Goal: Information Seeking & Learning: Learn about a topic

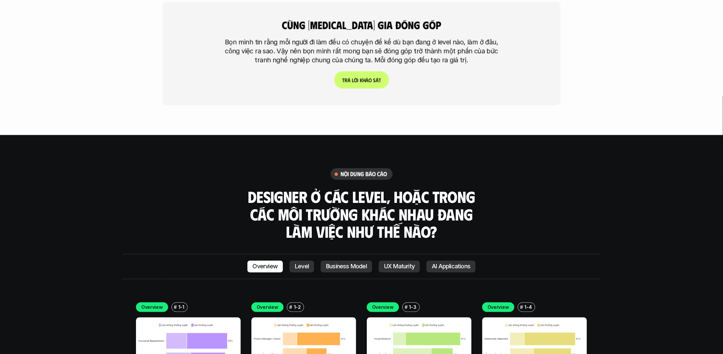
scroll to position [1957, 0]
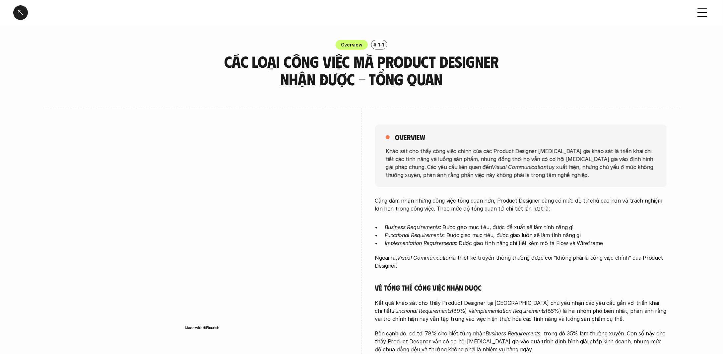
drag, startPoint x: 402, startPoint y: 260, endPoint x: 410, endPoint y: 268, distance: 11.0
click at [410, 268] on p "Ngoài ra, Visual Communication là thiết kế truyền thông thường được coi “không …" at bounding box center [521, 261] width 292 height 16
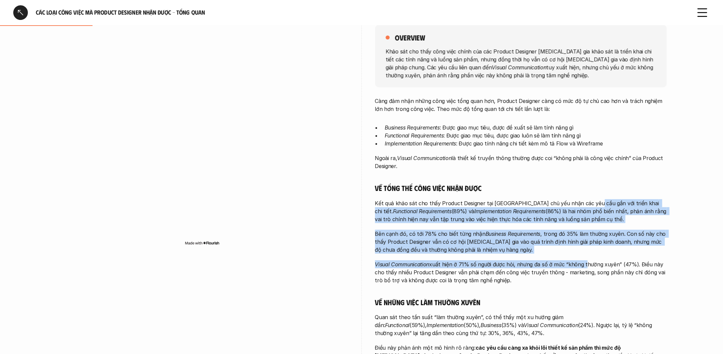
drag, startPoint x: 589, startPoint y: 205, endPoint x: 582, endPoint y: 267, distance: 61.8
click at [582, 267] on div "Càng đảm nhận những công việc tổng quan hơn, Product Designer càng có mức độ tự…" at bounding box center [521, 236] width 292 height 278
click at [649, 255] on div "Càng đảm nhận những công việc tổng quan hơn, Product Designer càng có mức độ tự…" at bounding box center [521, 236] width 292 height 278
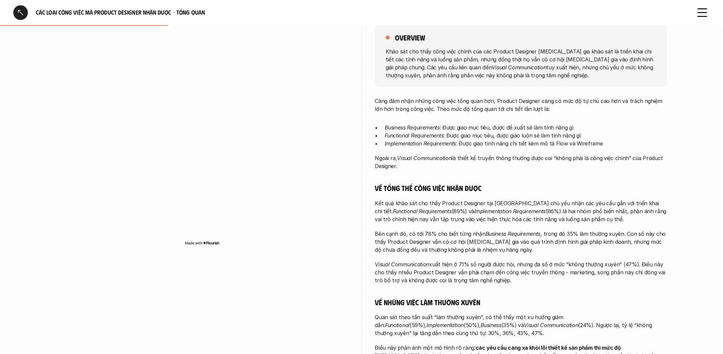
scroll to position [232, 0]
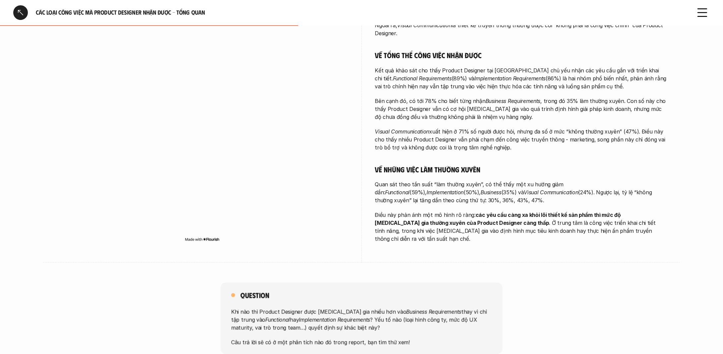
drag, startPoint x: 481, startPoint y: 184, endPoint x: 481, endPoint y: 199, distance: 14.9
click at [481, 199] on p "Quan sát theo tần suất “làm thường xuyên”, có thể thấy một xu hướng giảm dần: F…" at bounding box center [521, 192] width 292 height 24
click at [404, 195] on p "Quan sát theo tần suất “làm thường xuyên”, có thể thấy một xu hướng giảm dần: F…" at bounding box center [521, 192] width 292 height 24
drag, startPoint x: 502, startPoint y: 194, endPoint x: 497, endPoint y: 205, distance: 12.3
click at [497, 205] on div "Càng đảm nhận những công việc tổng quan hơn, Product Designer càng có mức độ tự…" at bounding box center [521, 103] width 292 height 278
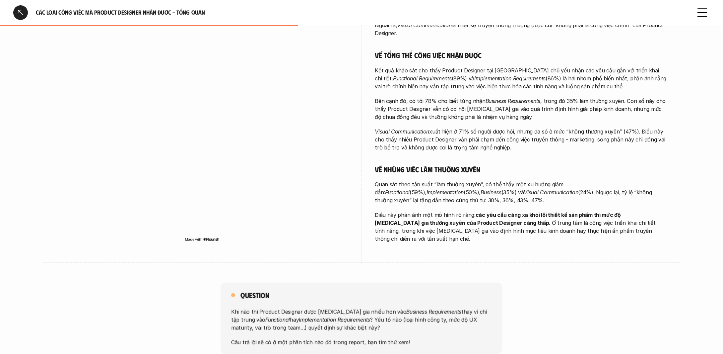
click at [613, 223] on p "Điều này phản ánh một mô hình rõ ràng: các yêu cầu càng xa khỏi lõi thiết kế sả…" at bounding box center [521, 227] width 292 height 32
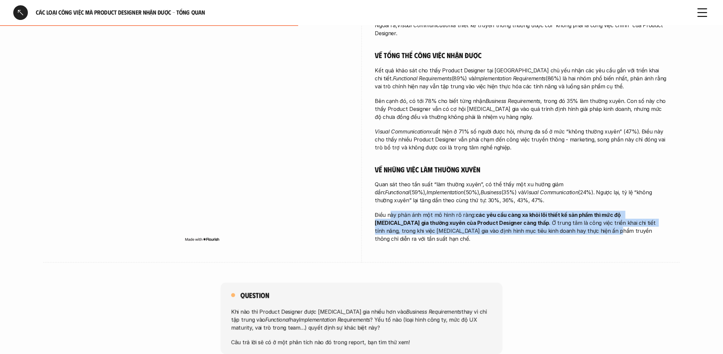
drag, startPoint x: 389, startPoint y: 212, endPoint x: 520, endPoint y: 228, distance: 132.3
click at [520, 228] on p "Điều này phản ánh một mô hình rõ ràng: các yêu cầu càng xa khỏi lõi thiết kế sả…" at bounding box center [521, 227] width 292 height 32
click at [543, 215] on strong "các yêu cầu càng xa khỏi lõi thiết kế sản phẩm thì mức độ [MEDICAL_DATA] gia th…" at bounding box center [498, 218] width 247 height 15
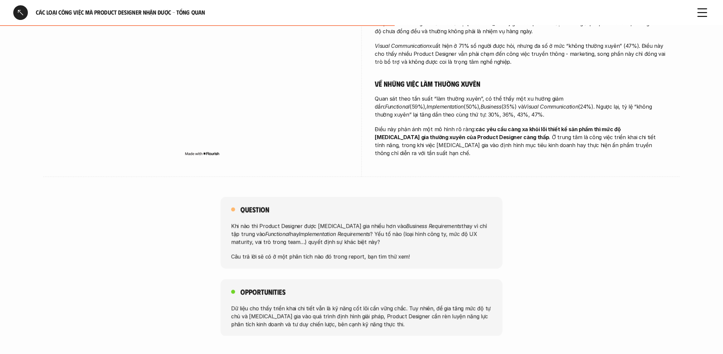
scroll to position [365, 0]
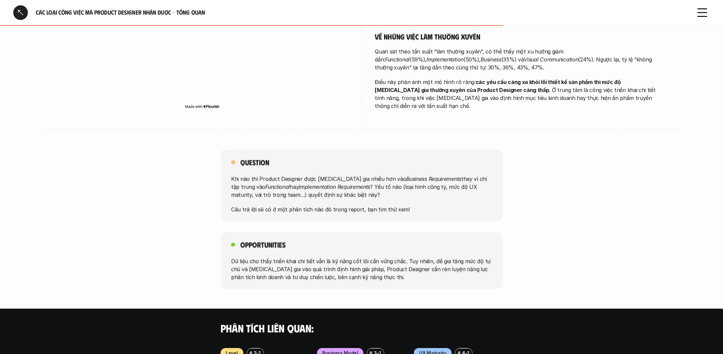
drag, startPoint x: 276, startPoint y: 174, endPoint x: 407, endPoint y: 182, distance: 131.2
click at [407, 182] on p "Khi nào thì Product Designer được [MEDICAL_DATA] gia nhiều hơn vào Business Req…" at bounding box center [361, 187] width 261 height 24
drag, startPoint x: 373, startPoint y: 173, endPoint x: 434, endPoint y: 193, distance: 64.0
click at [434, 193] on div "Khi nào thì Product Designer được tham gia nhiều hơn vào Business Requirements …" at bounding box center [361, 194] width 261 height 38
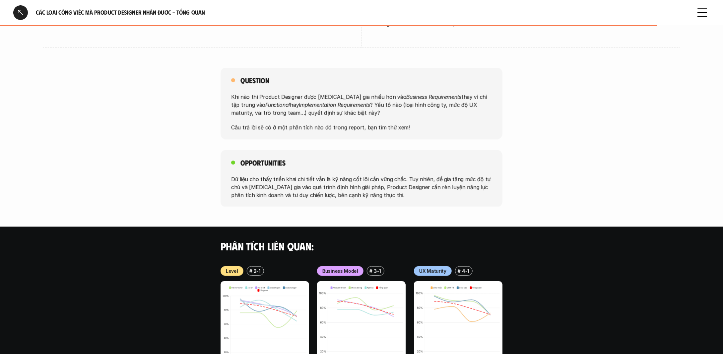
scroll to position [464, 0]
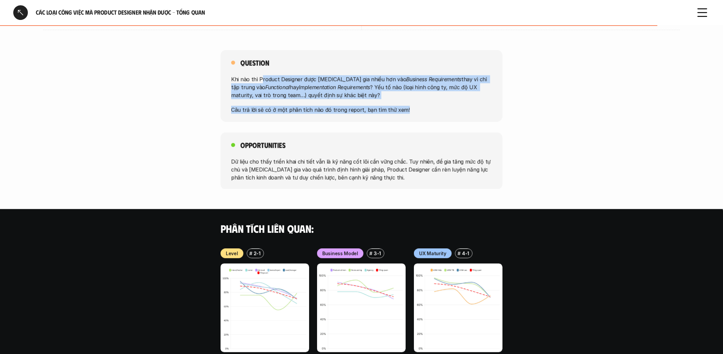
drag, startPoint x: 261, startPoint y: 72, endPoint x: 474, endPoint y: 107, distance: 216.3
click at [474, 107] on div "Question Khi nào thì Product Designer được tham gia nhiều hơn vào Business Requ…" at bounding box center [362, 86] width 282 height 72
click at [483, 76] on p "Khi nào thì Product Designer được tham gia nhiều hơn vào Business Requirements …" at bounding box center [361, 87] width 261 height 24
click at [318, 75] on p "Khi nào thì Product Designer được tham gia nhiều hơn vào Business Requirements …" at bounding box center [361, 87] width 261 height 24
click at [318, 89] on p "Khi nào thì Product Designer được tham gia nhiều hơn vào Business Requirements …" at bounding box center [361, 87] width 261 height 24
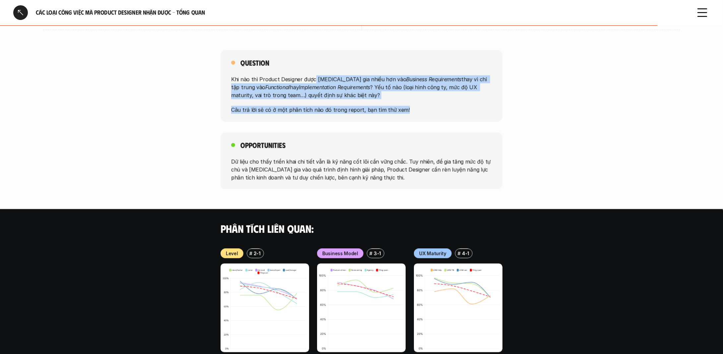
drag, startPoint x: 316, startPoint y: 74, endPoint x: 467, endPoint y: 96, distance: 151.9
click at [467, 96] on div "Khi nào thì Product Designer được tham gia nhiều hơn vào Business Requirements …" at bounding box center [361, 94] width 261 height 38
click at [486, 79] on p "Khi nào thì Product Designer được tham gia nhiều hơn vào Business Requirements …" at bounding box center [361, 87] width 261 height 24
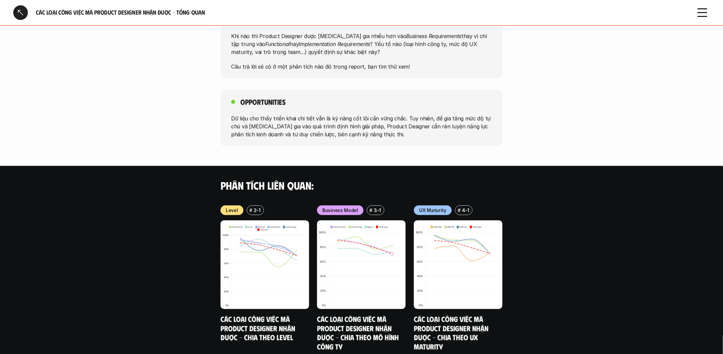
scroll to position [531, 0]
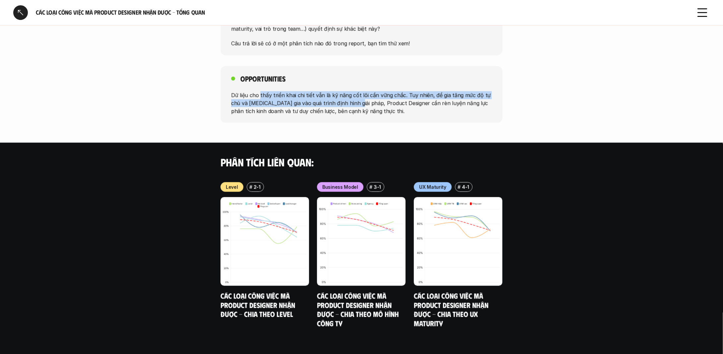
drag, startPoint x: 260, startPoint y: 84, endPoint x: 353, endPoint y: 96, distance: 93.6
click at [353, 96] on p "Dữ liệu cho thấy triển khai chi tiết vẫn là kỹ năng cốt lõi cần vững chắc. Tuy …" at bounding box center [361, 103] width 261 height 24
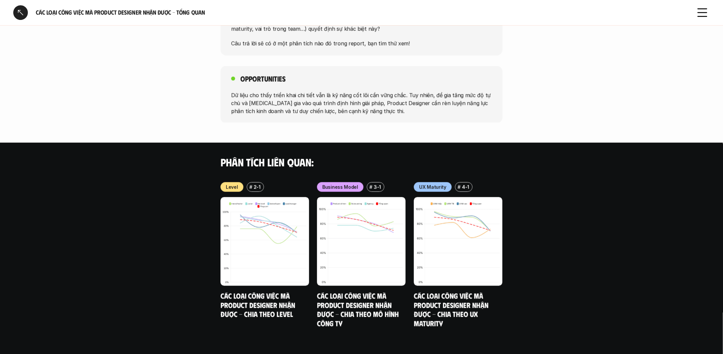
click at [710, 11] on div "Các loại công việc mà Product Designer nhận được - Tổng quan" at bounding box center [361, 12] width 723 height 25
click at [705, 12] on use at bounding box center [702, 13] width 9 height 8
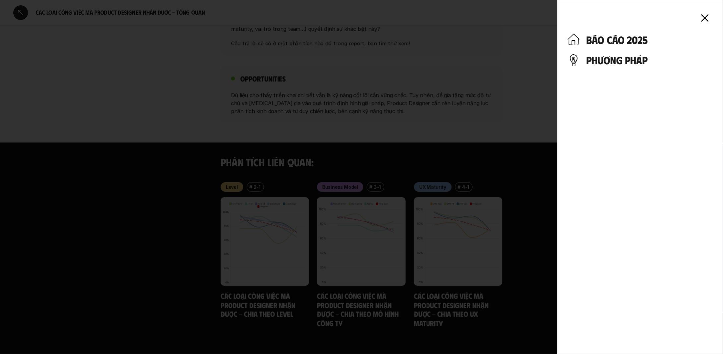
click at [476, 71] on div at bounding box center [361, 177] width 723 height 354
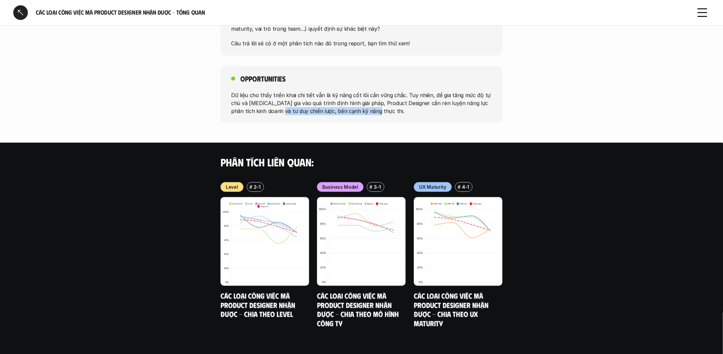
drag, startPoint x: 274, startPoint y: 102, endPoint x: 370, endPoint y: 107, distance: 96.3
click at [370, 107] on div "Opportunities Dữ liệu cho thấy triển khai chi tiết vẫn là kỹ năng cốt lõi cần v…" at bounding box center [362, 94] width 282 height 57
click at [476, 97] on p "Dữ liệu cho thấy triển khai chi tiết vẫn là kỹ năng cốt lõi cần vững chắc. Tuy …" at bounding box center [361, 103] width 261 height 24
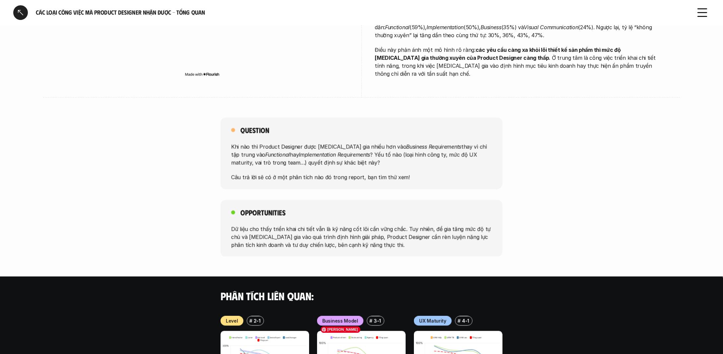
scroll to position [342, 0]
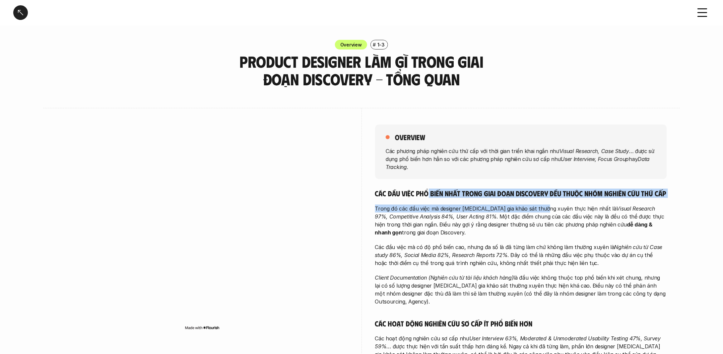
drag, startPoint x: 430, startPoint y: 193, endPoint x: 542, endPoint y: 209, distance: 113.3
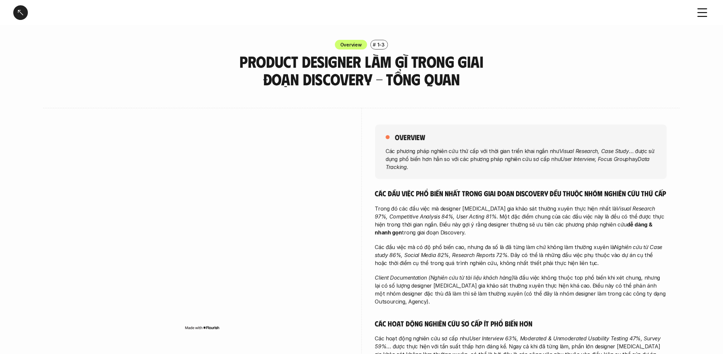
click at [452, 152] on p "Các phương pháp nghiên cứu thứ cấp với thời gian triển khai ngắn như Visual Res…" at bounding box center [521, 159] width 271 height 24
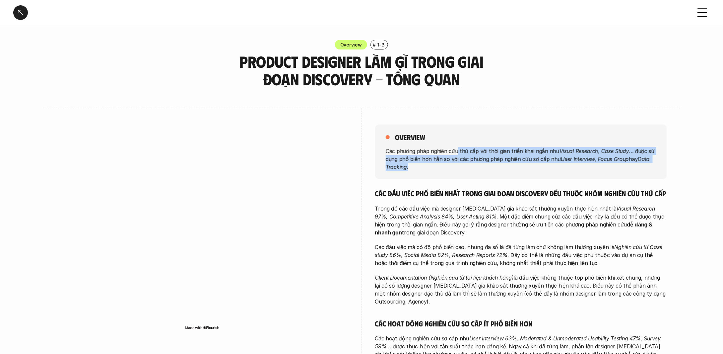
drag, startPoint x: 457, startPoint y: 153, endPoint x: 529, endPoint y: 166, distance: 73.2
click at [529, 166] on p "Các phương pháp nghiên cứu thứ cấp với thời gian triển khai ngắn như Visual Res…" at bounding box center [521, 159] width 271 height 24
click at [562, 168] on p "Các phương pháp nghiên cứu thứ cấp với thời gian triển khai ngắn như Visual Res…" at bounding box center [521, 159] width 271 height 24
click at [581, 162] on p "Các phương pháp nghiên cứu thứ cấp với thời gian triển khai ngắn như Visual Res…" at bounding box center [521, 159] width 271 height 24
click at [603, 147] on p "Các phương pháp nghiên cứu thứ cấp với thời gian triển khai ngắn như Visual Res…" at bounding box center [521, 159] width 271 height 24
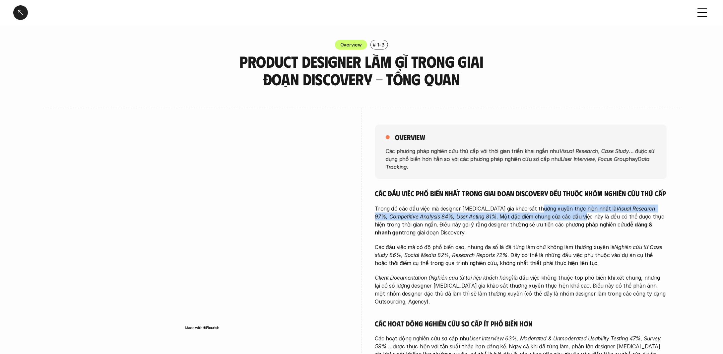
drag, startPoint x: 538, startPoint y: 204, endPoint x: 601, endPoint y: 218, distance: 64.5
click at [576, 217] on p "Trong đó các đầu việc mà designer tham gia khảo sát thường xuyên thực hiện nhất…" at bounding box center [521, 220] width 292 height 32
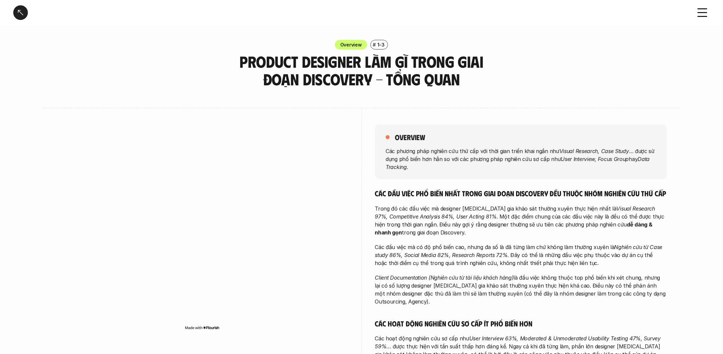
drag, startPoint x: 411, startPoint y: 214, endPoint x: 463, endPoint y: 233, distance: 56.1
click at [463, 233] on p "Trong đó các đầu việc mà designer tham gia khảo sát thường xuyên thực hiện nhất…" at bounding box center [521, 220] width 292 height 32
click at [544, 221] on p "Trong đó các đầu việc mà designer tham gia khảo sát thường xuyên thực hiện nhất…" at bounding box center [521, 220] width 292 height 32
click at [430, 226] on p "Trong đó các đầu việc mà designer tham gia khảo sát thường xuyên thực hiện nhất…" at bounding box center [521, 220] width 292 height 32
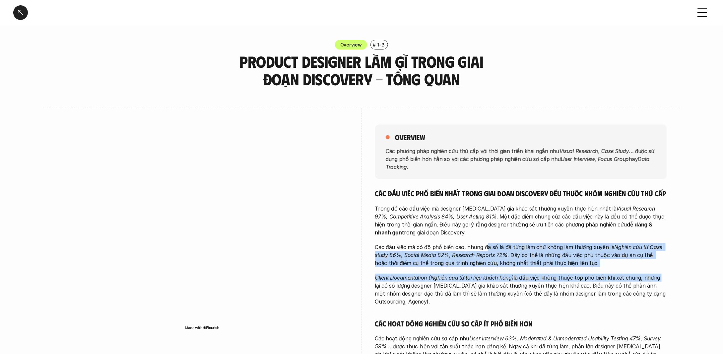
drag, startPoint x: 487, startPoint y: 249, endPoint x: 657, endPoint y: 276, distance: 171.8
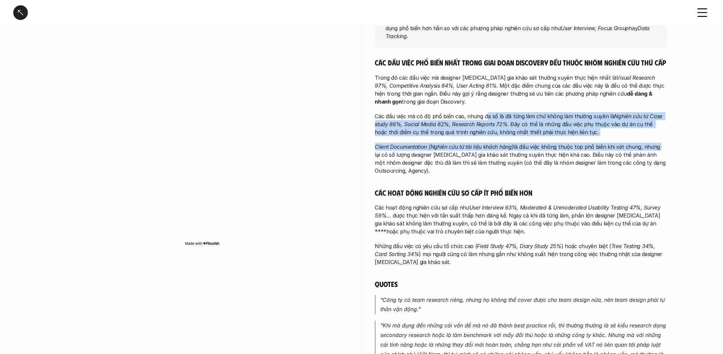
scroll to position [133, 0]
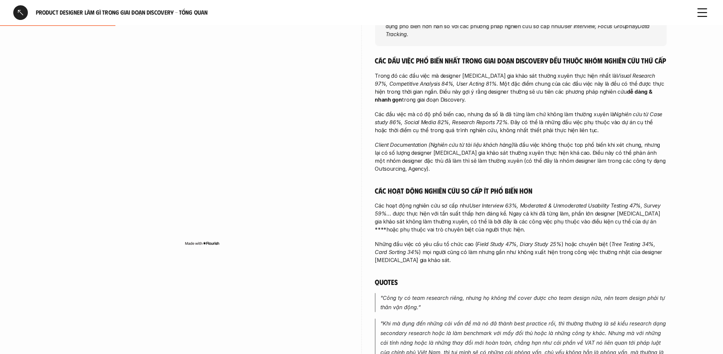
click at [537, 152] on p "Client Documentation (Nghiên cứu từ tài liệu khách hàng) là đầu việc không thuộ…" at bounding box center [521, 157] width 292 height 32
drag, startPoint x: 494, startPoint y: 162, endPoint x: 676, endPoint y: 162, distance: 182.1
click at [676, 162] on div "overview Các phương pháp nghiên cứu thứ cấp với thời gian triển khai ngắn như V…" at bounding box center [361, 226] width 637 height 503
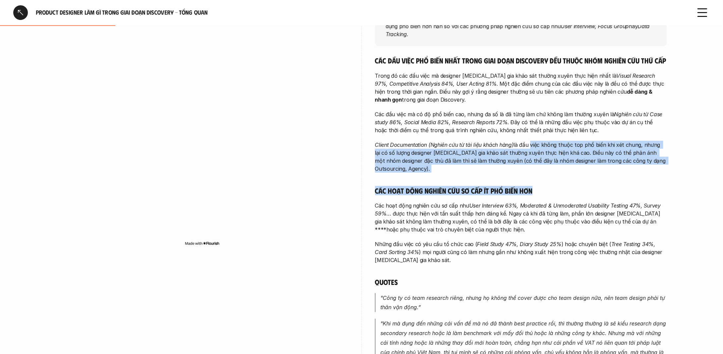
drag, startPoint x: 529, startPoint y: 143, endPoint x: 669, endPoint y: 179, distance: 145.0
click at [669, 179] on div "overview Các phương pháp nghiên cứu thứ cấp với thời gian triển khai ngắn như V…" at bounding box center [361, 226] width 637 height 503
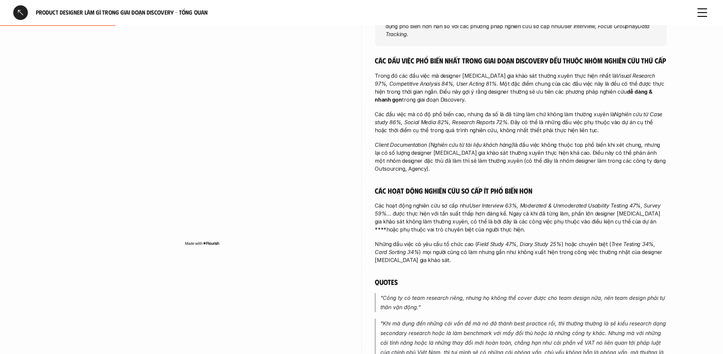
click at [396, 203] on p "Các hoạt động nghiên cứu sơ cấp như User Interview 63%, Moderated & Unmoderated…" at bounding box center [521, 217] width 292 height 32
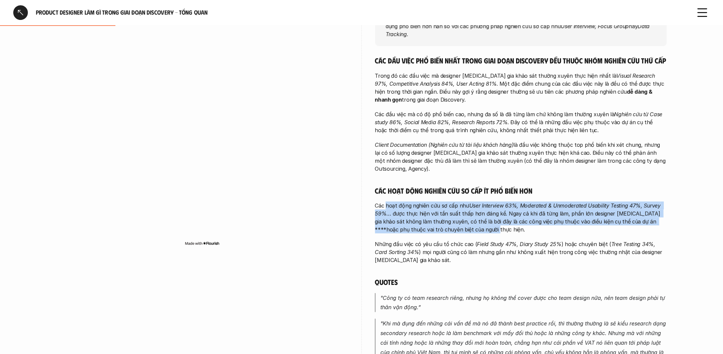
drag, startPoint x: 386, startPoint y: 195, endPoint x: 494, endPoint y: 221, distance: 110.6
click at [494, 221] on p "Các hoạt động nghiên cứu sơ cấp như User Interview 63%, Moderated & Unmoderated…" at bounding box center [521, 217] width 292 height 32
click at [556, 208] on p "Các hoạt động nghiên cứu sơ cấp như User Interview 63%, Moderated & Unmoderated…" at bounding box center [521, 217] width 292 height 32
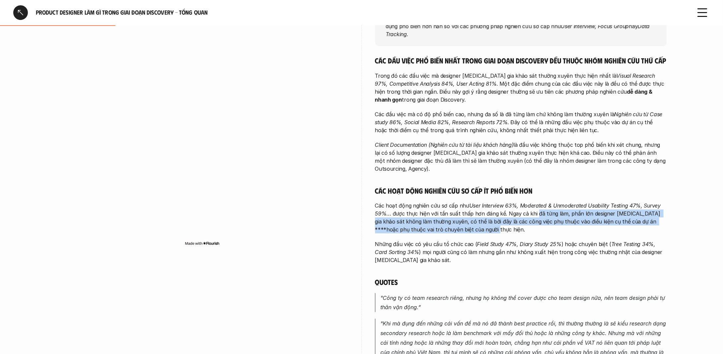
drag, startPoint x: 533, startPoint y: 206, endPoint x: 531, endPoint y: 220, distance: 14.7
click at [531, 220] on p "Các hoạt động nghiên cứu sơ cấp như User Interview 63%, Moderated & Unmoderated…" at bounding box center [521, 217] width 292 height 32
click at [465, 218] on p "Các hoạt động nghiên cứu sơ cấp như User Interview 63%, Moderated & Unmoderated…" at bounding box center [521, 217] width 292 height 32
drag, startPoint x: 489, startPoint y: 214, endPoint x: 491, endPoint y: 224, distance: 10.2
click at [491, 224] on p "Các hoạt động nghiên cứu sơ cấp như User Interview 63%, Moderated & Unmoderated…" at bounding box center [521, 217] width 292 height 32
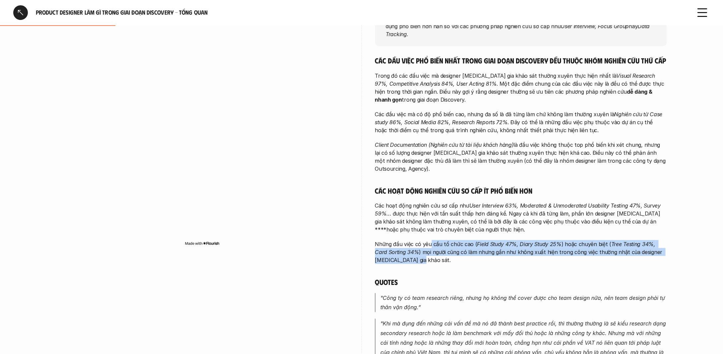
drag, startPoint x: 431, startPoint y: 238, endPoint x: 480, endPoint y: 259, distance: 53.5
click at [480, 259] on div "Các đầu việc phổ biến nhất trong giai đoạn Discovery đều thuộc nhóm nghiên cứu …" at bounding box center [521, 257] width 292 height 402
click at [445, 245] on p "Những đầu việc có yêu cầu tổ chức cao ( Field Study 47%, Diary Study 25% ) hoặc…" at bounding box center [521, 252] width 292 height 24
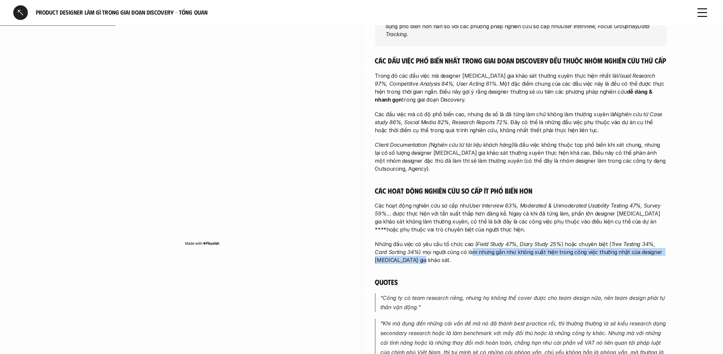
drag, startPoint x: 458, startPoint y: 243, endPoint x: 455, endPoint y: 252, distance: 8.7
click at [455, 252] on p "Những đầu việc có yêu cầu tổ chức cao ( Field Study 47%, Diary Study 25% ) hoặc…" at bounding box center [521, 252] width 292 height 24
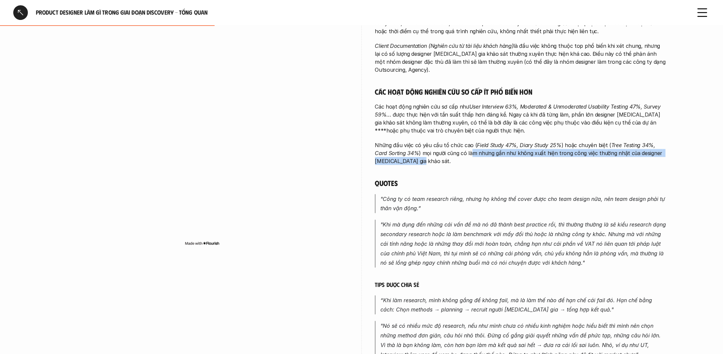
scroll to position [232, 0]
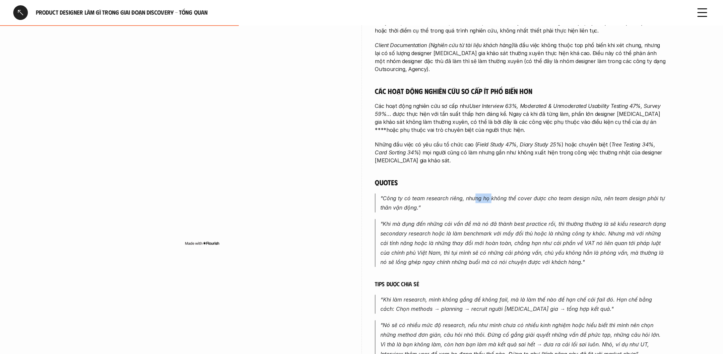
drag, startPoint x: 474, startPoint y: 187, endPoint x: 490, endPoint y: 187, distance: 16.6
click at [490, 195] on em ""Công ty có team research riêng, nhưng họ không thể cover được cho team design …" at bounding box center [524, 203] width 286 height 16
click at [446, 227] on em ""Khi mà đụng đến những cái vấn đề mà nó đã thành best practice rồi, thì thường …" at bounding box center [524, 242] width 287 height 45
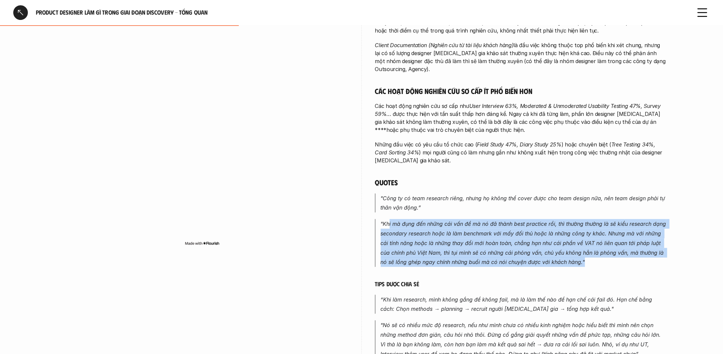
drag, startPoint x: 389, startPoint y: 213, endPoint x: 635, endPoint y: 259, distance: 250.3
click at [635, 259] on div "Các đầu việc phổ biến nhất trong giai đoạn Discovery đều thuộc nhóm nghiên cứu …" at bounding box center [521, 157] width 292 height 402
click at [439, 238] on p ""Khi mà đụng đến những cái vấn đề mà nó đã thành best practice rồi, thì thường …" at bounding box center [524, 243] width 286 height 48
click at [506, 228] on em ""Khi mà đụng đến những cái vấn đề mà nó đã thành best practice rồi, thì thường …" at bounding box center [524, 242] width 287 height 45
click at [513, 231] on p ""Khi mà đụng đến những cái vấn đề mà nó đã thành best practice rồi, thì thường …" at bounding box center [524, 243] width 286 height 48
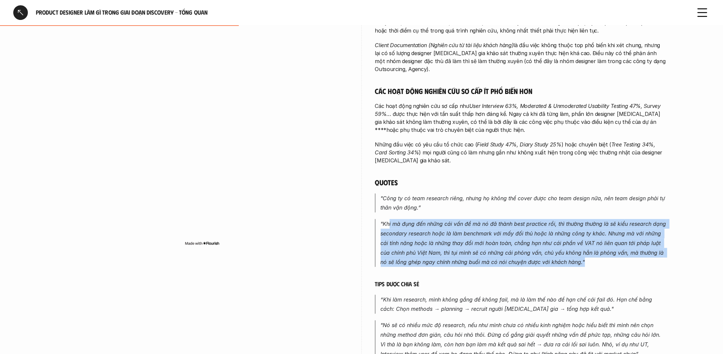
click at [528, 239] on p ""Khi mà đụng đến những cái vấn đề mà nó đã thành best practice rồi, thì thường …" at bounding box center [524, 243] width 286 height 48
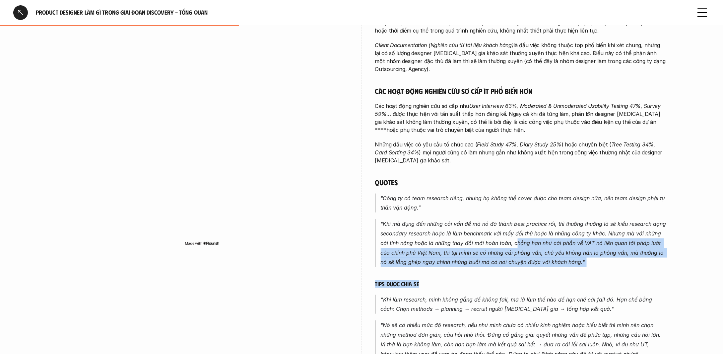
drag, startPoint x: 516, startPoint y: 230, endPoint x: 539, endPoint y: 273, distance: 48.5
click at [539, 273] on div "Các đầu việc phổ biến nhất trong giai đoạn Discovery đều thuộc nhóm nghiên cứu …" at bounding box center [521, 157] width 292 height 402
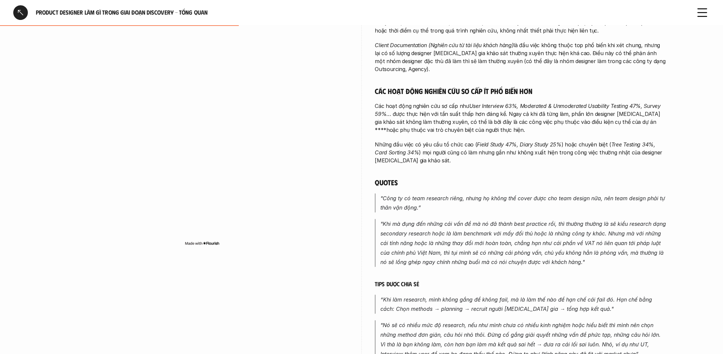
click at [449, 228] on em ""Khi mà đụng đến những cái vấn đề mà nó đã thành best practice rồi, thì thường …" at bounding box center [524, 242] width 287 height 45
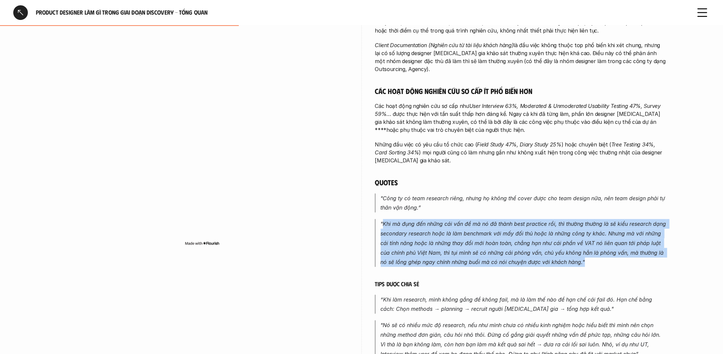
drag, startPoint x: 382, startPoint y: 210, endPoint x: 642, endPoint y: 256, distance: 264.2
click at [642, 256] on div "Các đầu việc phổ biến nhất trong giai đoạn Discovery đều thuộc nhóm nghiên cứu …" at bounding box center [521, 157] width 292 height 402
click at [669, 245] on div "overview Các phương pháp nghiên cứu thứ cấp với thời gian triển khai ngắn như V…" at bounding box center [361, 127] width 637 height 503
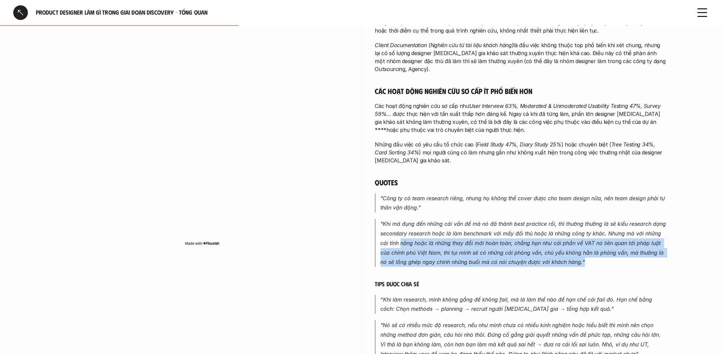
drag, startPoint x: 404, startPoint y: 236, endPoint x: 613, endPoint y: 254, distance: 210.0
click at [613, 254] on p ""Khi mà đụng đến những cái vấn đề mà nó đã thành best practice rồi, thì thường …" at bounding box center [524, 243] width 286 height 48
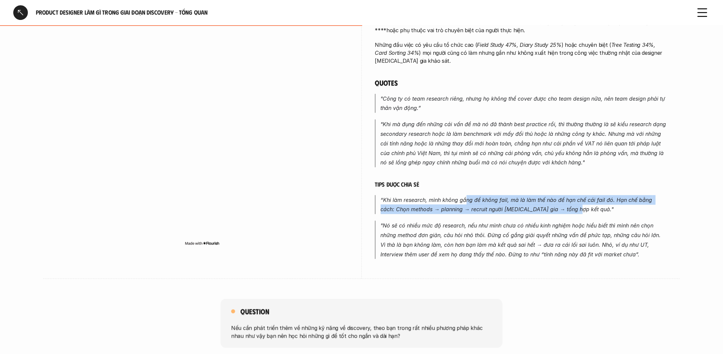
drag, startPoint x: 470, startPoint y: 193, endPoint x: 560, endPoint y: 205, distance: 91.0
click at [560, 205] on p "“Khi làm research, mình không gắng để không fail, mà là làm thế nào để hạn chế …" at bounding box center [524, 204] width 286 height 19
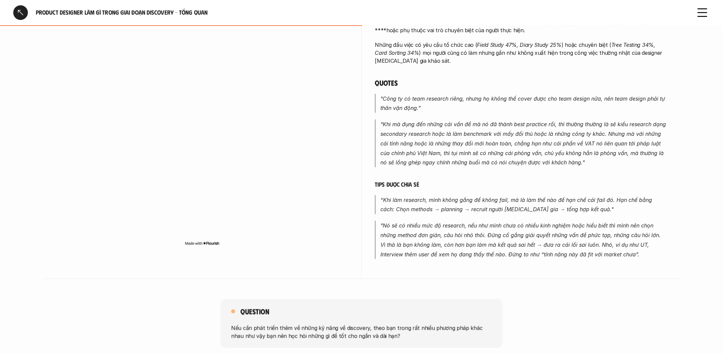
click at [594, 222] on em ""Nó sẽ có nhiều mức độ research, nếu như mình chưa có nhiều kinh nghiệm hoặc hi…" at bounding box center [522, 239] width 282 height 35
drag, startPoint x: 417, startPoint y: 198, endPoint x: 571, endPoint y: 207, distance: 154.2
click at [571, 207] on div "Các đầu việc phổ biến nhất trong giai đoạn Discovery đều thuộc nhóm nghiên cứu …" at bounding box center [521, 58] width 292 height 402
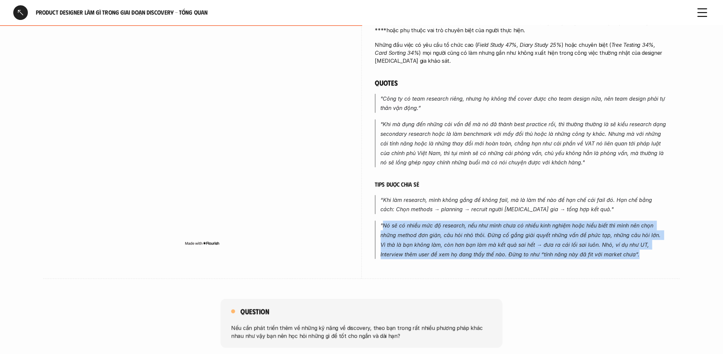
drag, startPoint x: 383, startPoint y: 215, endPoint x: 625, endPoint y: 244, distance: 243.6
click at [625, 244] on p ""Nó sẽ có nhiều mức độ research, nếu như mình chưa có nhiều kinh nghiệm hoặc hi…" at bounding box center [524, 240] width 286 height 38
click at [472, 228] on em ""Nó sẽ có nhiều mức độ research, nếu như mình chưa có nhiều kinh nghiệm hoặc hi…" at bounding box center [522, 239] width 282 height 35
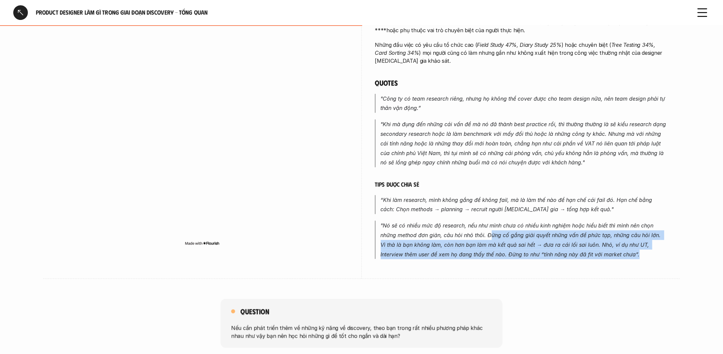
drag, startPoint x: 491, startPoint y: 223, endPoint x: 644, endPoint y: 251, distance: 155.2
click at [644, 251] on div "overview Các phương pháp nghiên cứu thứ cấp với thời gian triển khai ngắn như V…" at bounding box center [521, 27] width 292 height 503
click at [561, 256] on div "overview Các phương pháp nghiên cứu thứ cấp với thời gian triển khai ngắn như V…" at bounding box center [521, 27] width 292 height 503
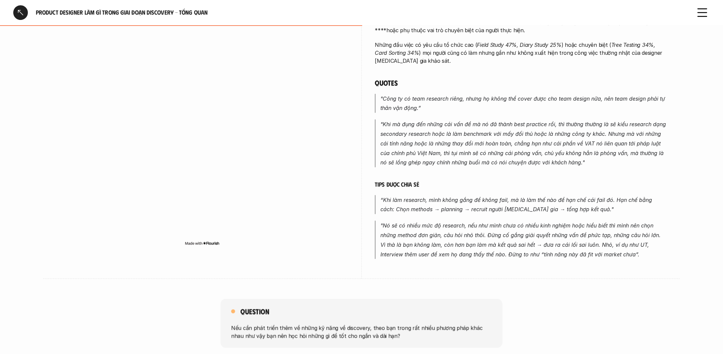
click at [564, 251] on div "overview Các phương pháp nghiên cứu thứ cấp với thời gian triển khai ngắn như V…" at bounding box center [521, 27] width 292 height 503
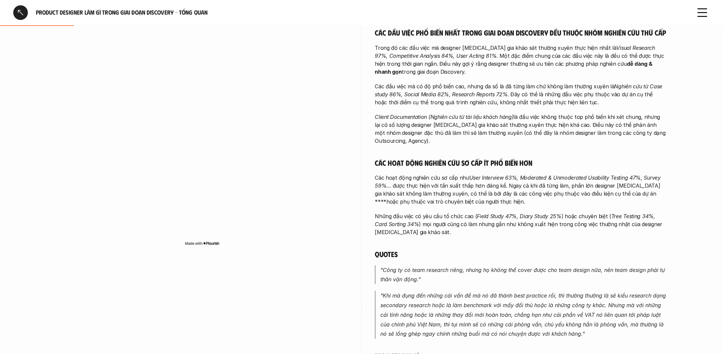
scroll to position [199, 0]
